Goal: Transaction & Acquisition: Purchase product/service

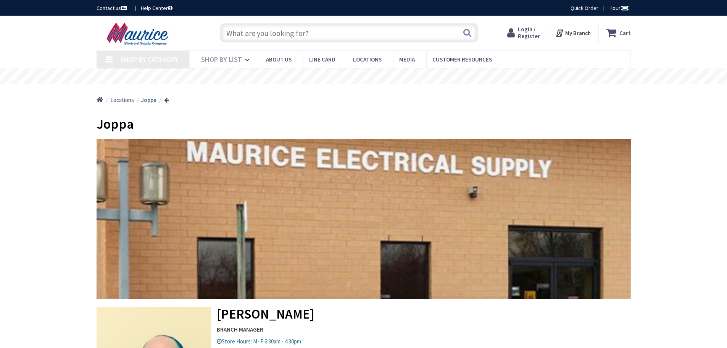
type input "Campus [GEOGRAPHIC_DATA], [GEOGRAPHIC_DATA]"
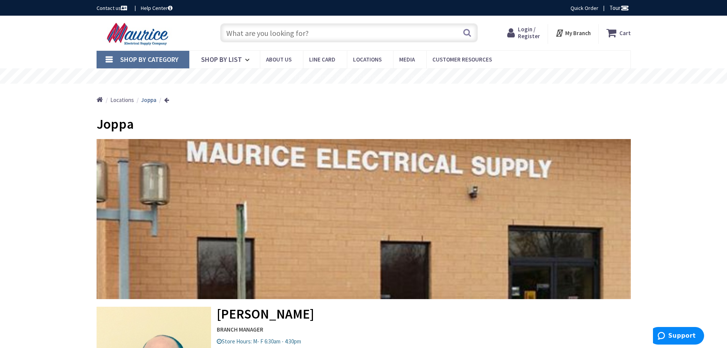
click at [288, 37] on input "text" at bounding box center [349, 32] width 258 height 19
paste input "irkv300-04"
type input "irkv300-04"
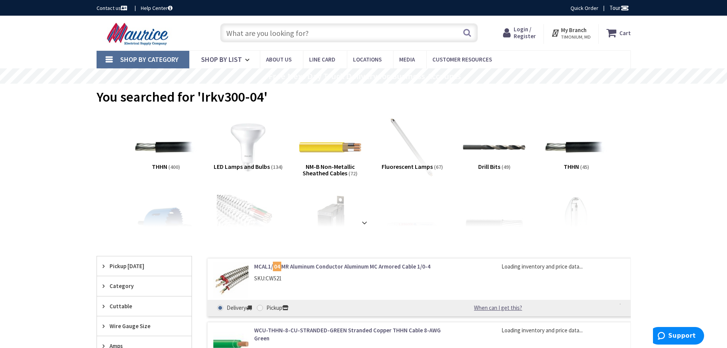
click at [297, 33] on input "text" at bounding box center [349, 32] width 258 height 19
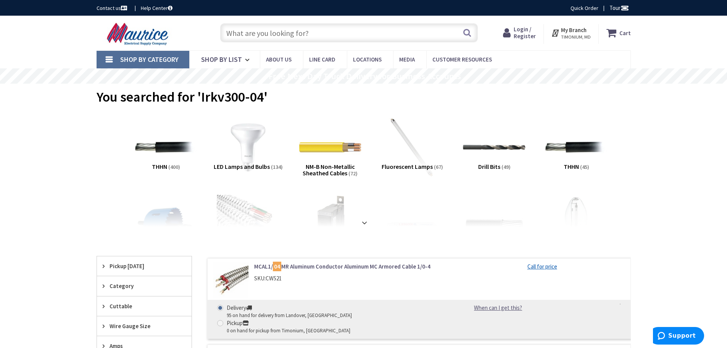
paste input "irkv300-04"
type input "irkv300-04"
click at [465, 29] on button "Search" at bounding box center [467, 32] width 10 height 17
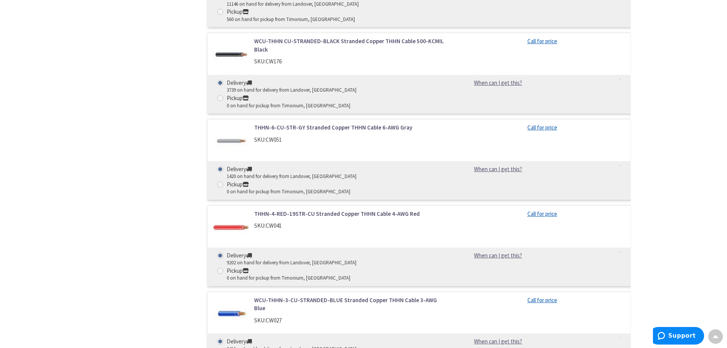
scroll to position [503, 0]
